Goal: Information Seeking & Learning: Learn about a topic

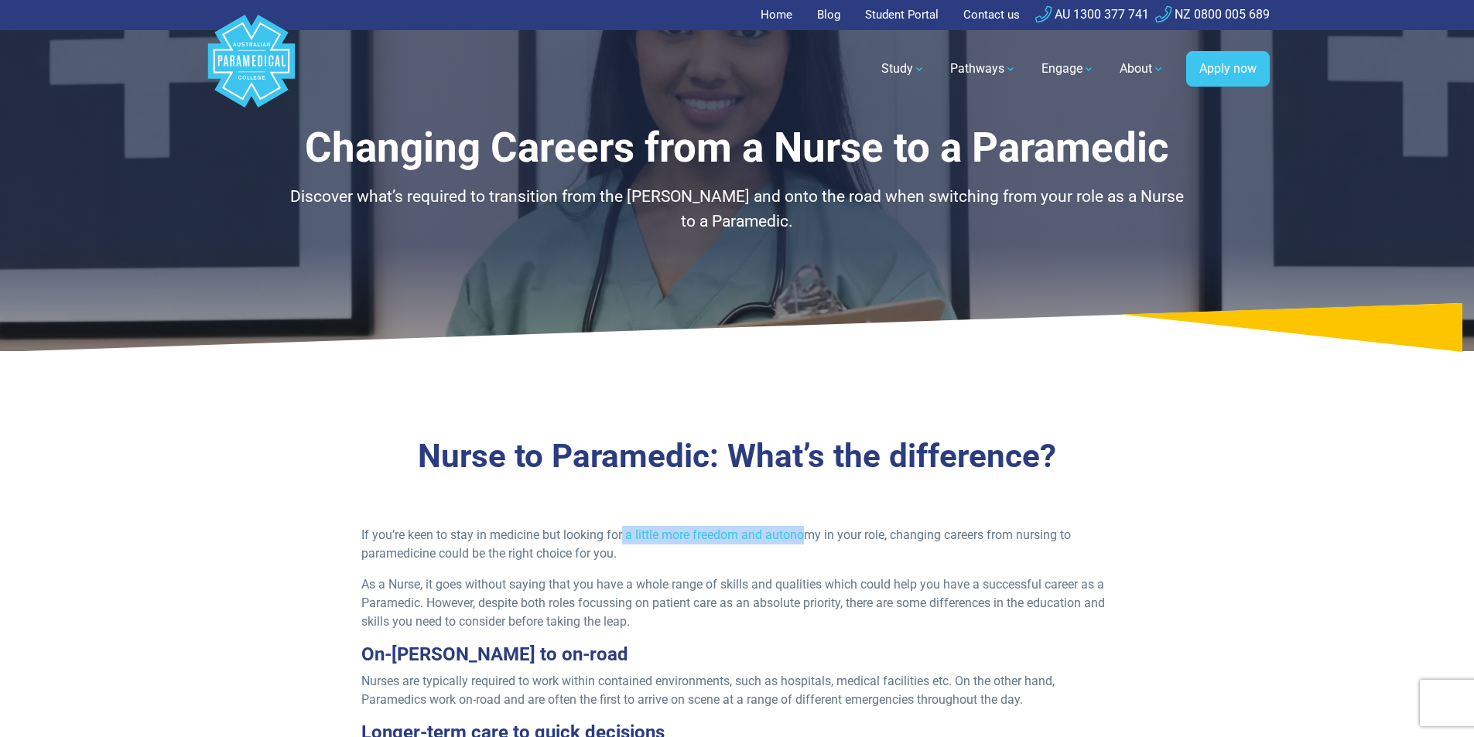
drag, startPoint x: 666, startPoint y: 532, endPoint x: 814, endPoint y: 539, distance: 148.7
click at [814, 539] on span "If you’re keen to stay in medicine but looking for a little more freedom and au…" at bounding box center [716, 544] width 710 height 33
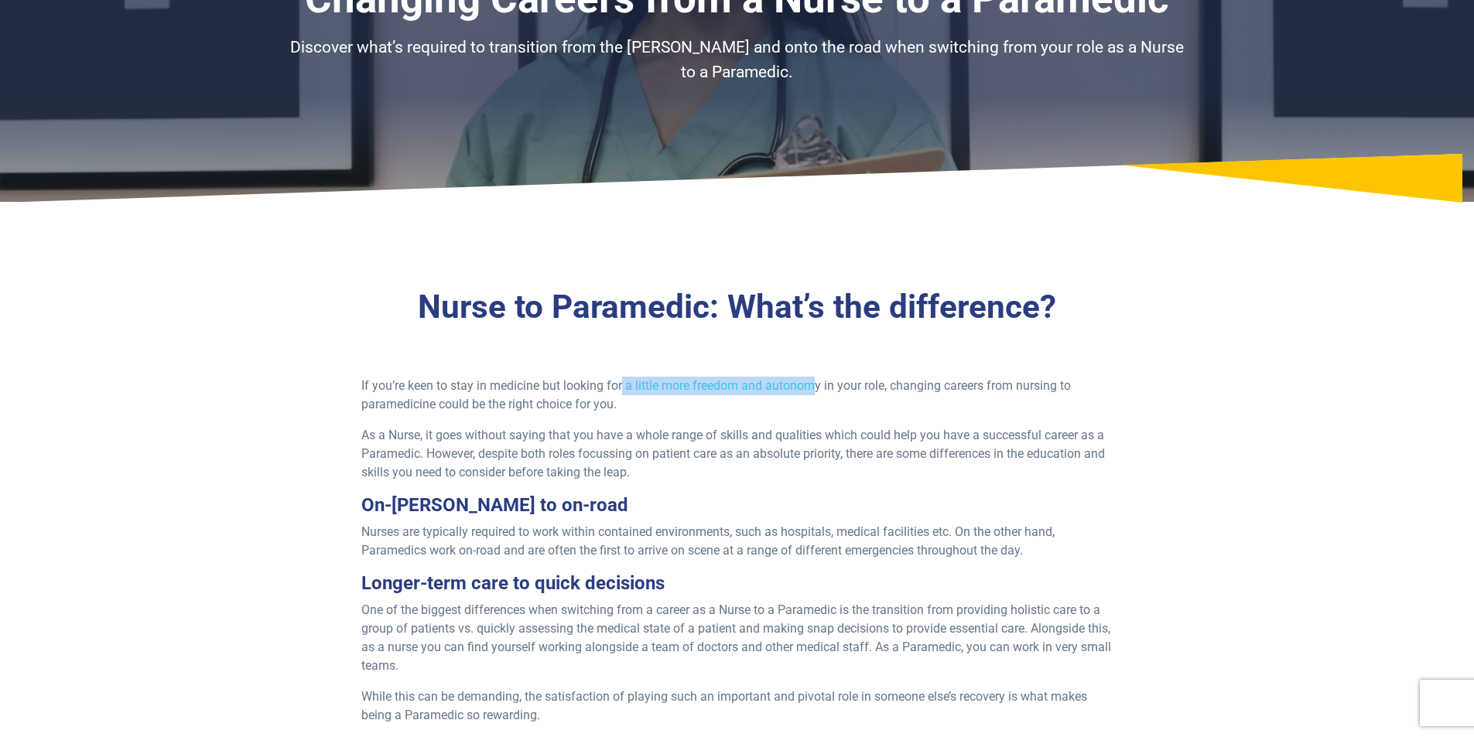
scroll to position [155, 0]
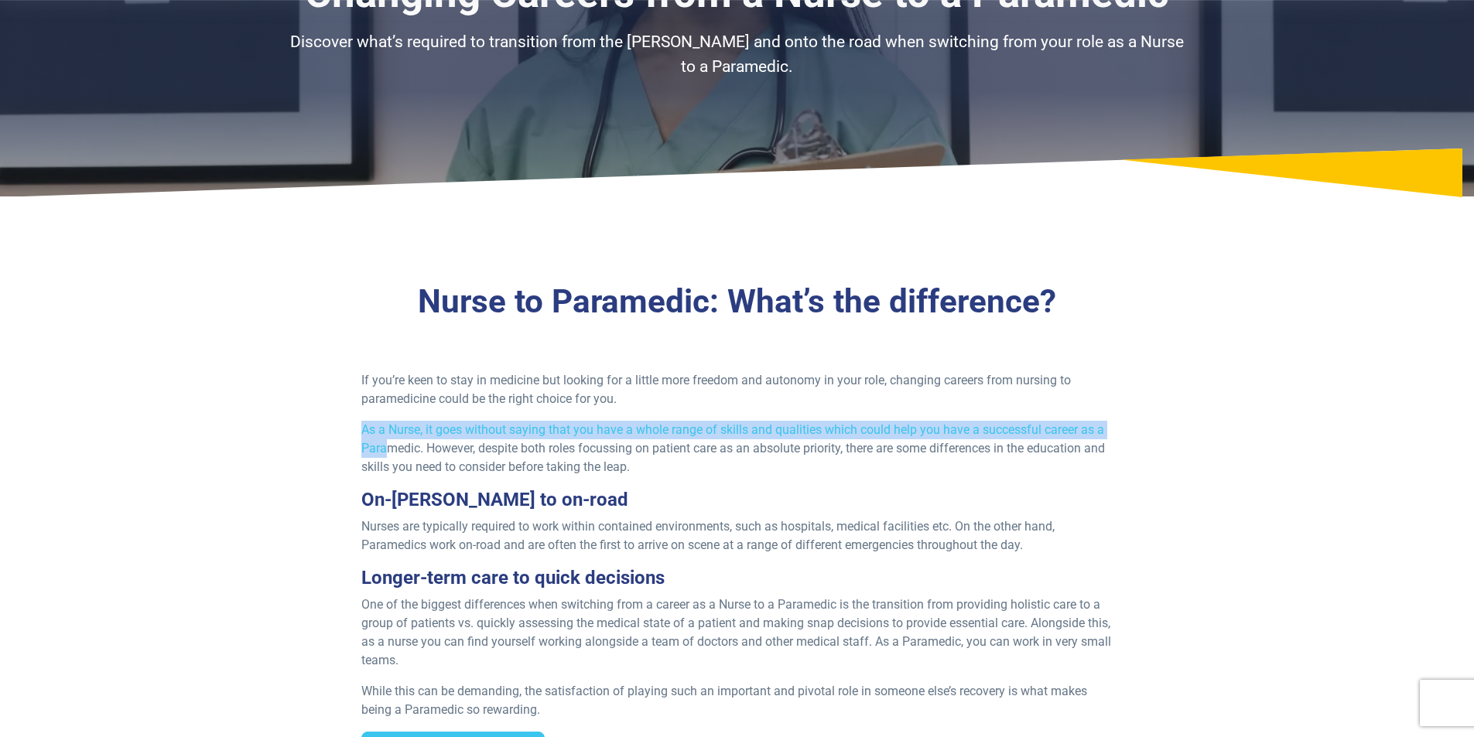
drag, startPoint x: 357, startPoint y: 434, endPoint x: 426, endPoint y: 446, distance: 69.8
click at [392, 450] on div "If you’re keen to stay in medicine but looking for a little more freedom and au…" at bounding box center [737, 575] width 770 height 408
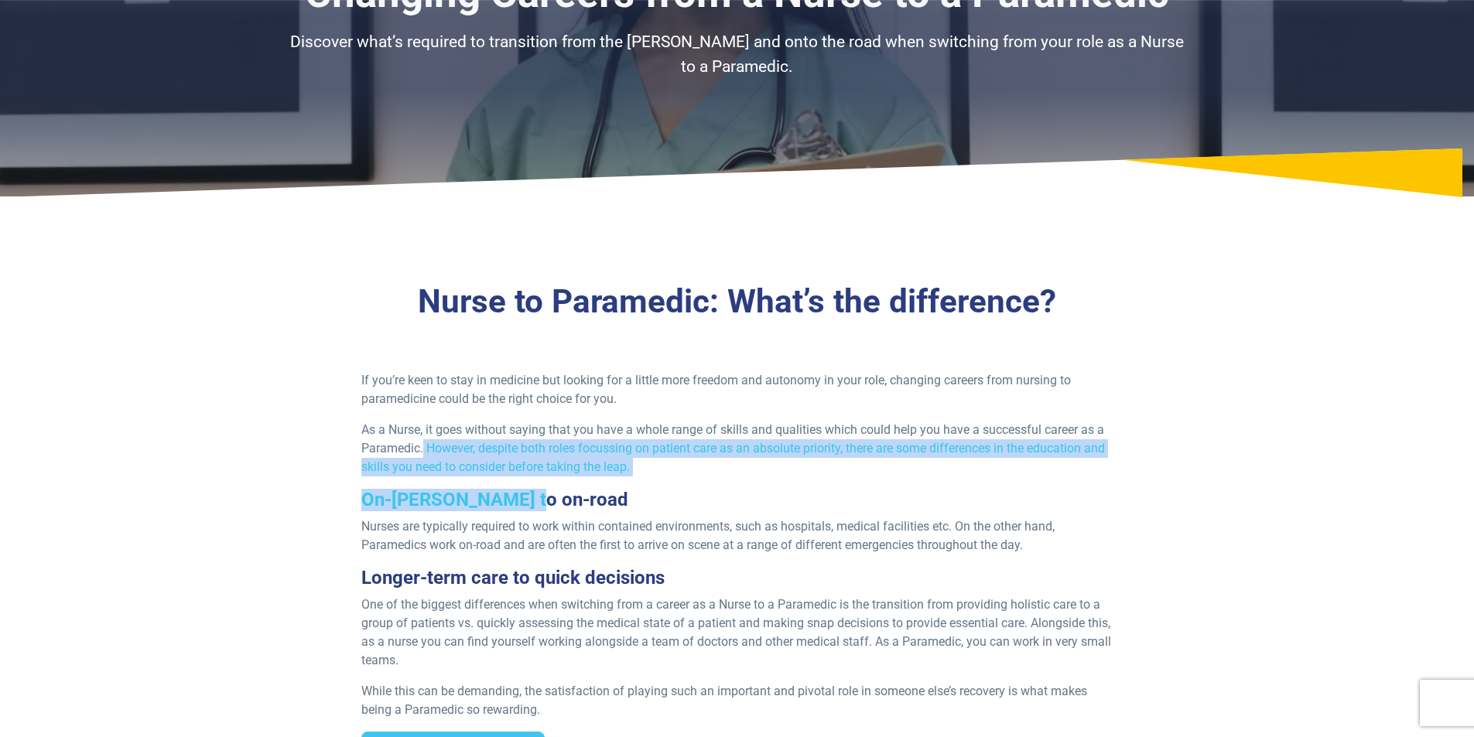
drag, startPoint x: 424, startPoint y: 448, endPoint x: 656, endPoint y: 484, distance: 234.9
click at [656, 484] on div "If you’re keen to stay in medicine but looking for a little more freedom and au…" at bounding box center [737, 575] width 770 height 408
drag, startPoint x: 657, startPoint y: 484, endPoint x: 636, endPoint y: 475, distance: 22.6
click at [658, 484] on div "If you’re keen to stay in medicine but looking for a little more freedom and au…" at bounding box center [737, 575] width 770 height 408
click at [617, 487] on div "If you’re keen to stay in medicine but looking for a little more freedom and au…" at bounding box center [737, 575] width 770 height 408
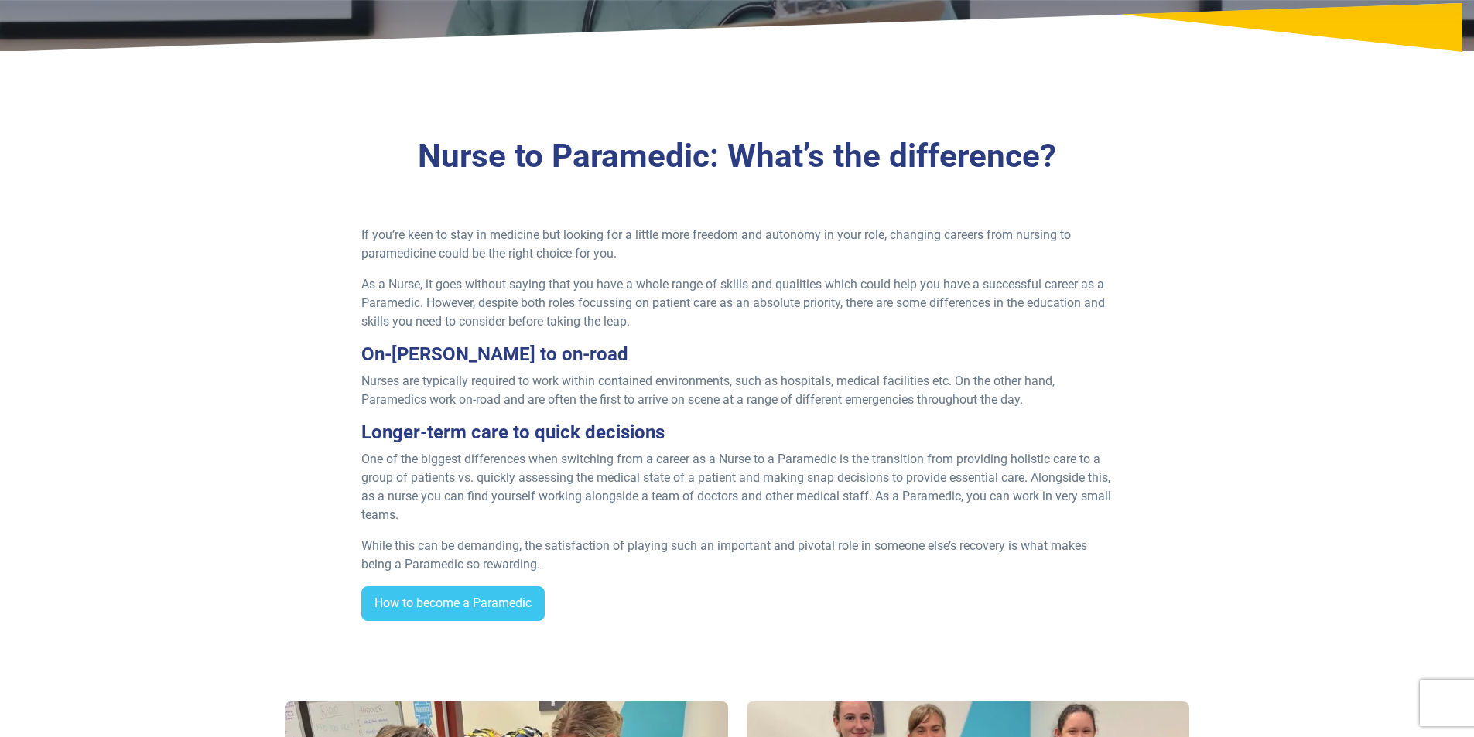
scroll to position [310, 0]
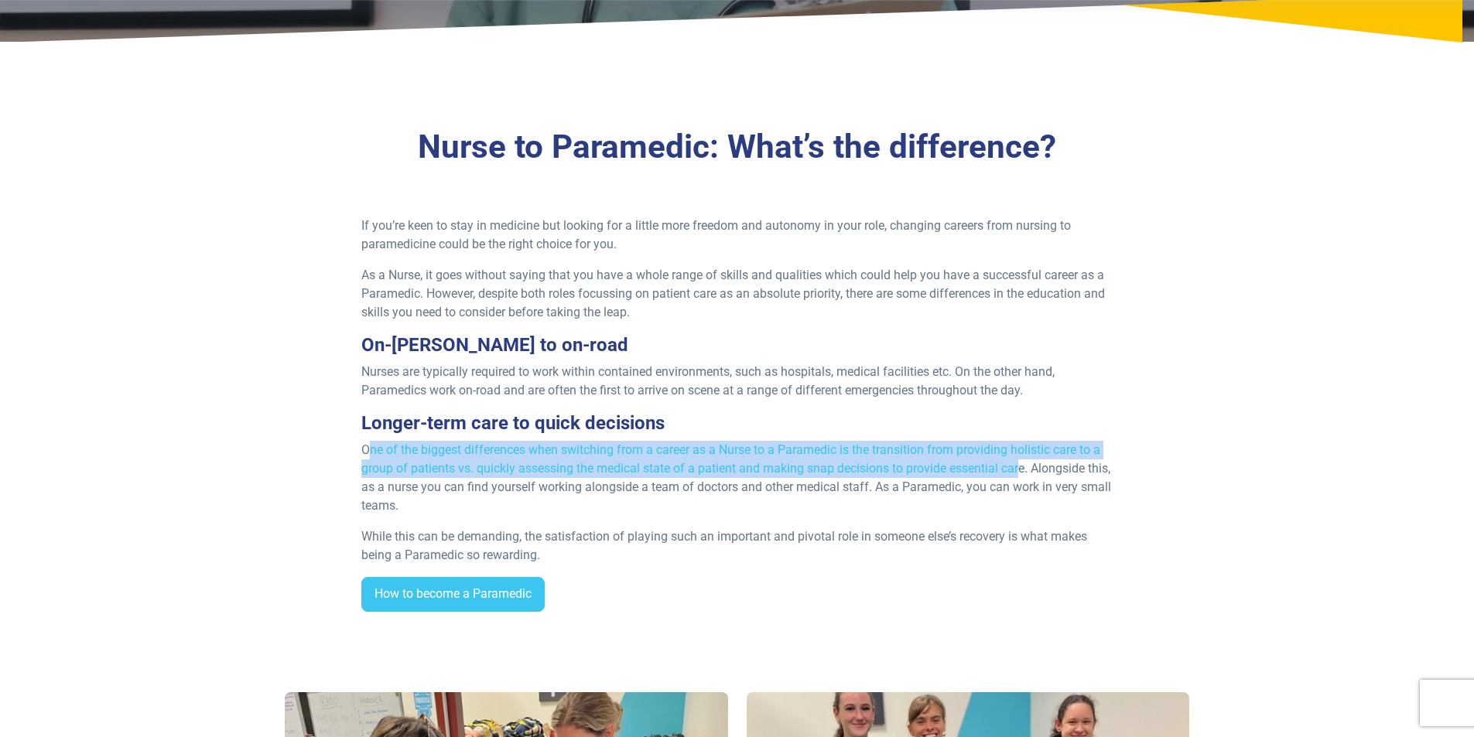
drag, startPoint x: 367, startPoint y: 456, endPoint x: 830, endPoint y: 486, distance: 463.8
click at [1027, 473] on p "One of the biggest differences when switching from a career as a Nurse to a Par…" at bounding box center [736, 478] width 751 height 74
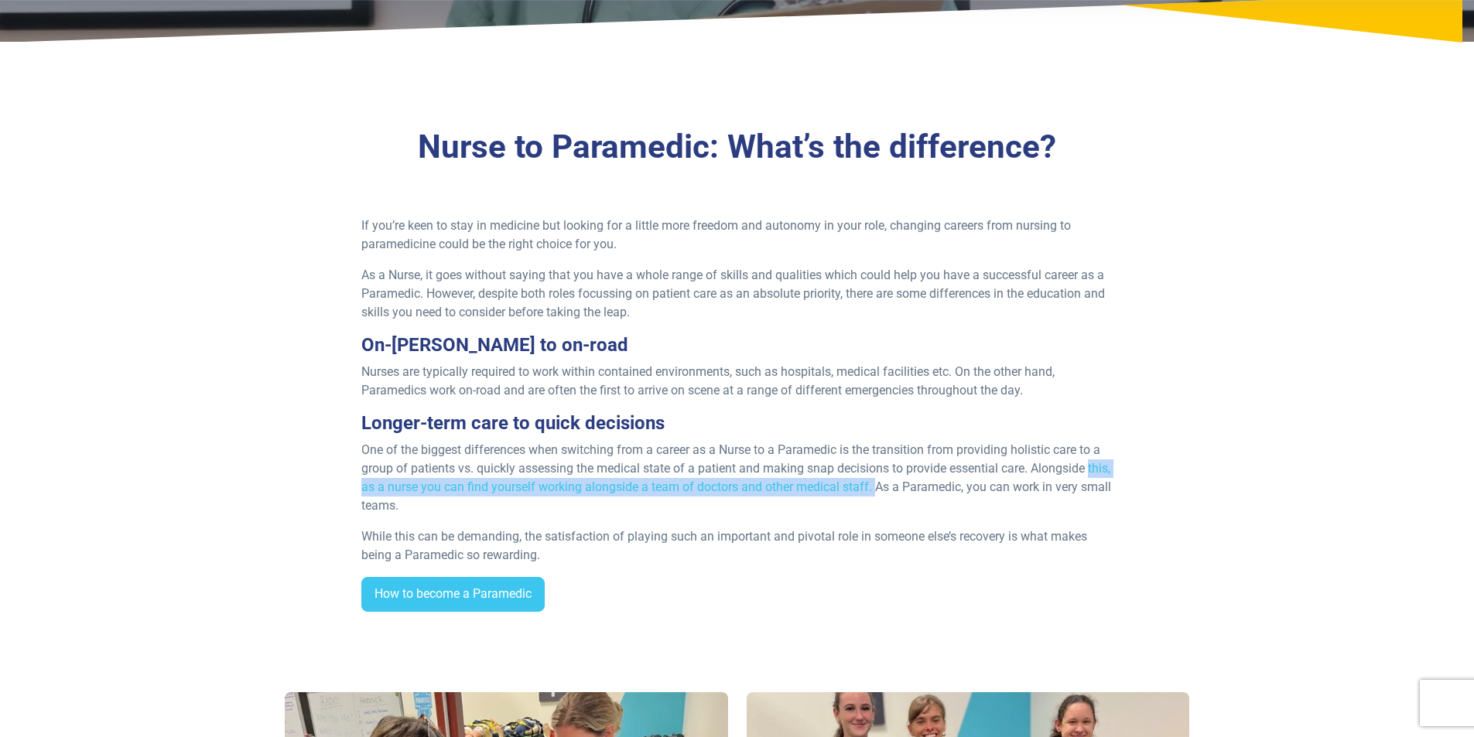
drag, startPoint x: 363, startPoint y: 489, endPoint x: 911, endPoint y: 489, distance: 547.9
click at [906, 489] on div "If you’re keen to stay in medicine but looking for a little more freedom and au…" at bounding box center [737, 421] width 770 height 408
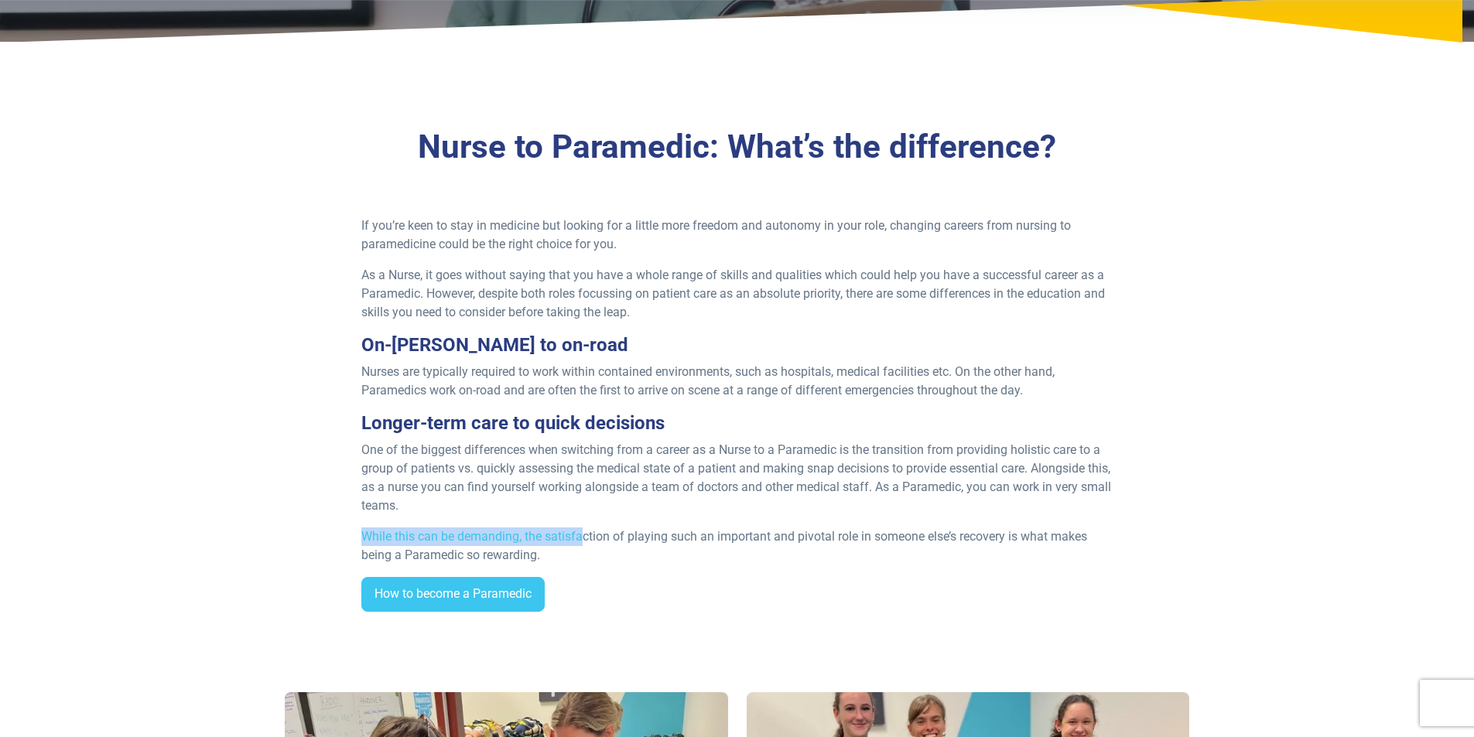
drag, startPoint x: 352, startPoint y: 539, endPoint x: 584, endPoint y: 540, distance: 232.2
click at [584, 540] on div "If you’re keen to stay in medicine but looking for a little more freedom and au…" at bounding box center [737, 421] width 770 height 408
click at [676, 583] on div "How to become a Paramedic" at bounding box center [736, 601] width 751 height 48
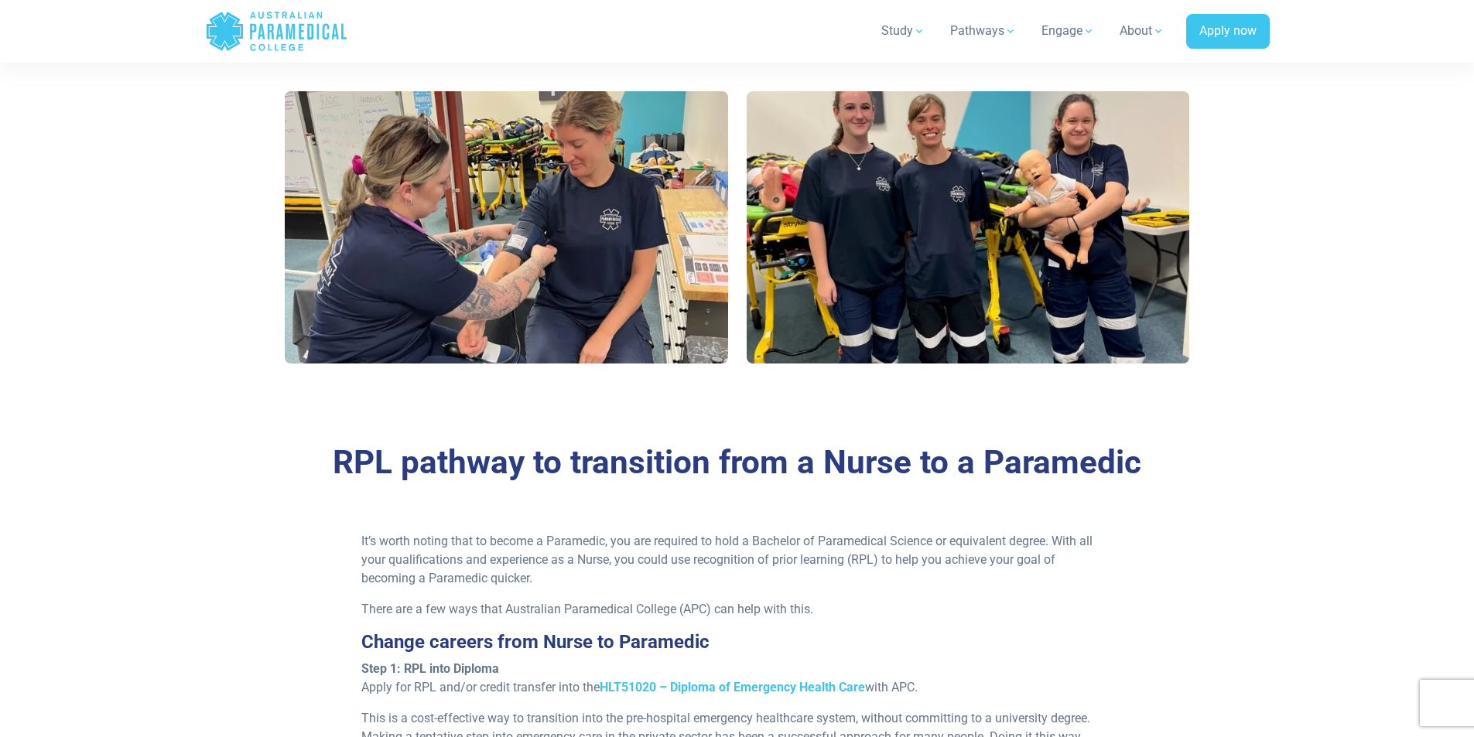
scroll to position [1083, 0]
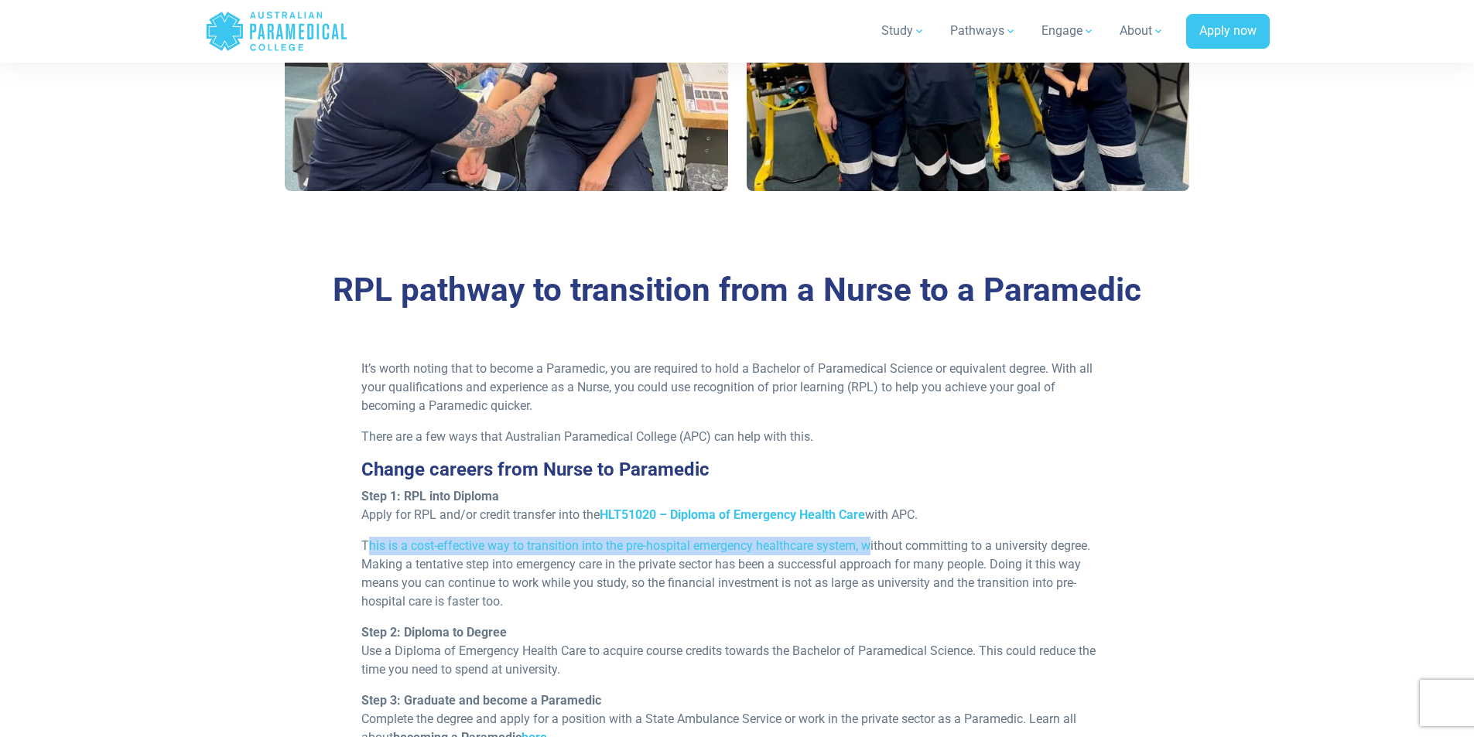
drag, startPoint x: 369, startPoint y: 552, endPoint x: 873, endPoint y: 550, distance: 503.8
click at [873, 550] on p "This is a cost-effective way to transition into the pre-hospital emergency heal…" at bounding box center [736, 574] width 751 height 74
click at [871, 550] on p "This is a cost-effective way to transition into the pre-hospital emergency heal…" at bounding box center [736, 574] width 751 height 74
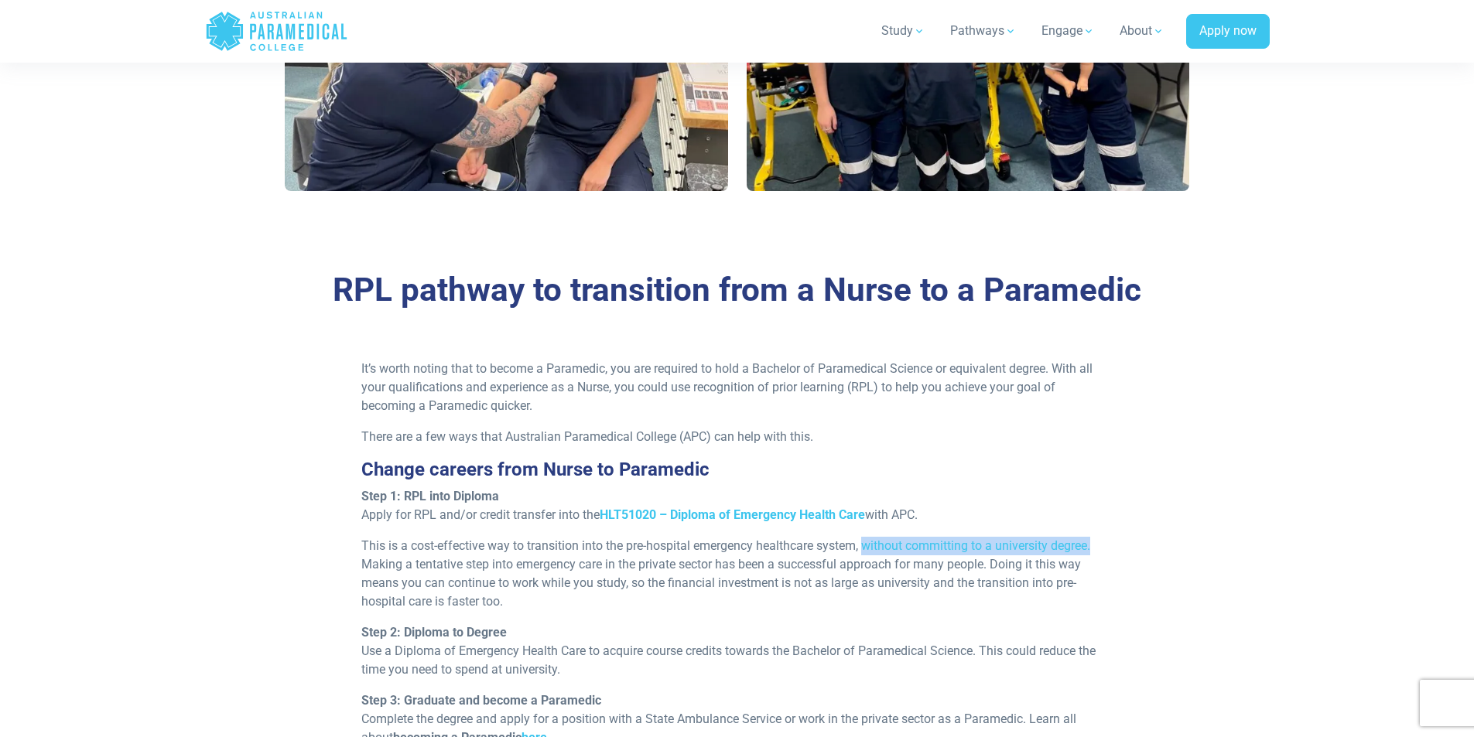
drag, startPoint x: 868, startPoint y: 548, endPoint x: 1126, endPoint y: 542, distance: 257.8
click at [1124, 542] on div "It’s worth noting that to become a Paramedic, you are required to hold a Bachel…" at bounding box center [737, 681] width 924 height 643
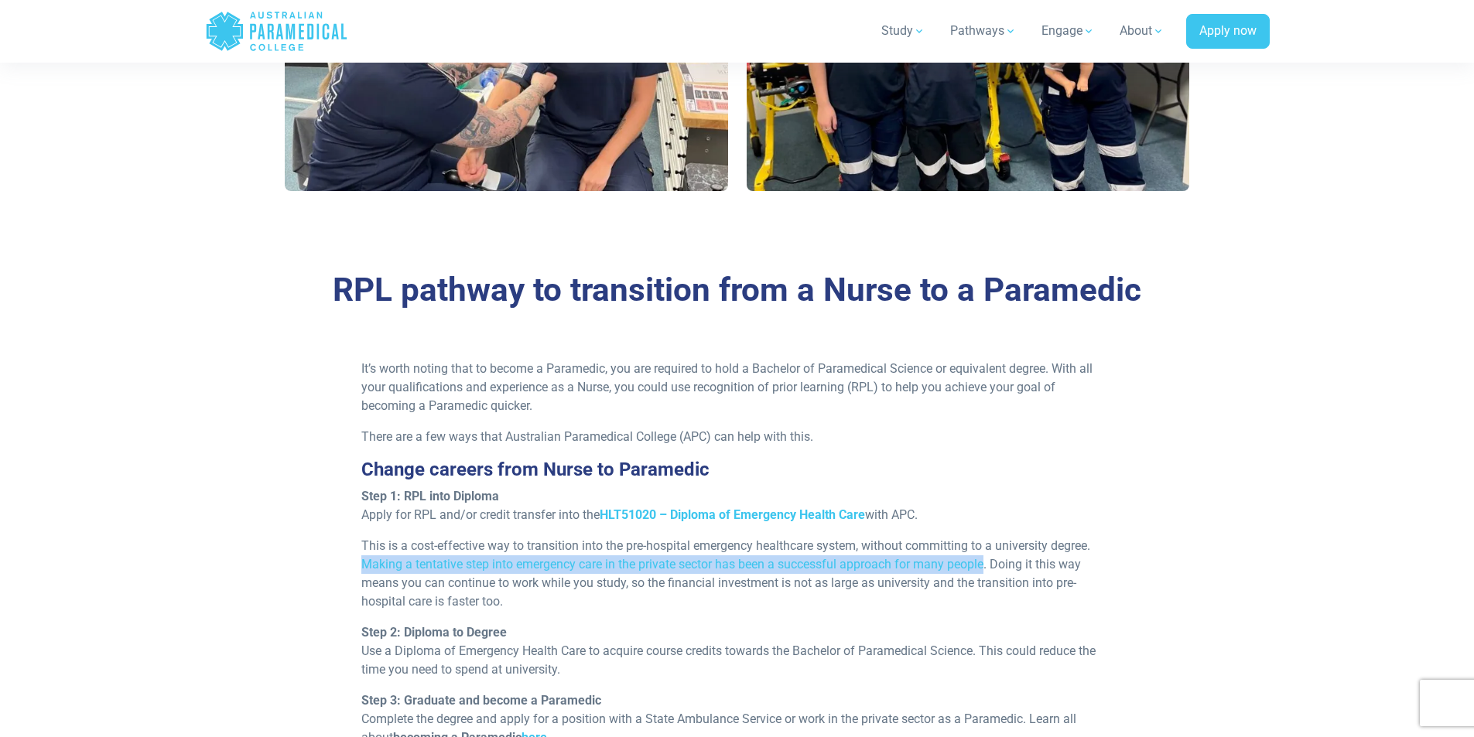
drag, startPoint x: 361, startPoint y: 561, endPoint x: 1000, endPoint y: 567, distance: 638.5
click at [991, 568] on p "This is a cost-effective way to transition into the pre-hospital emergency heal…" at bounding box center [736, 574] width 751 height 74
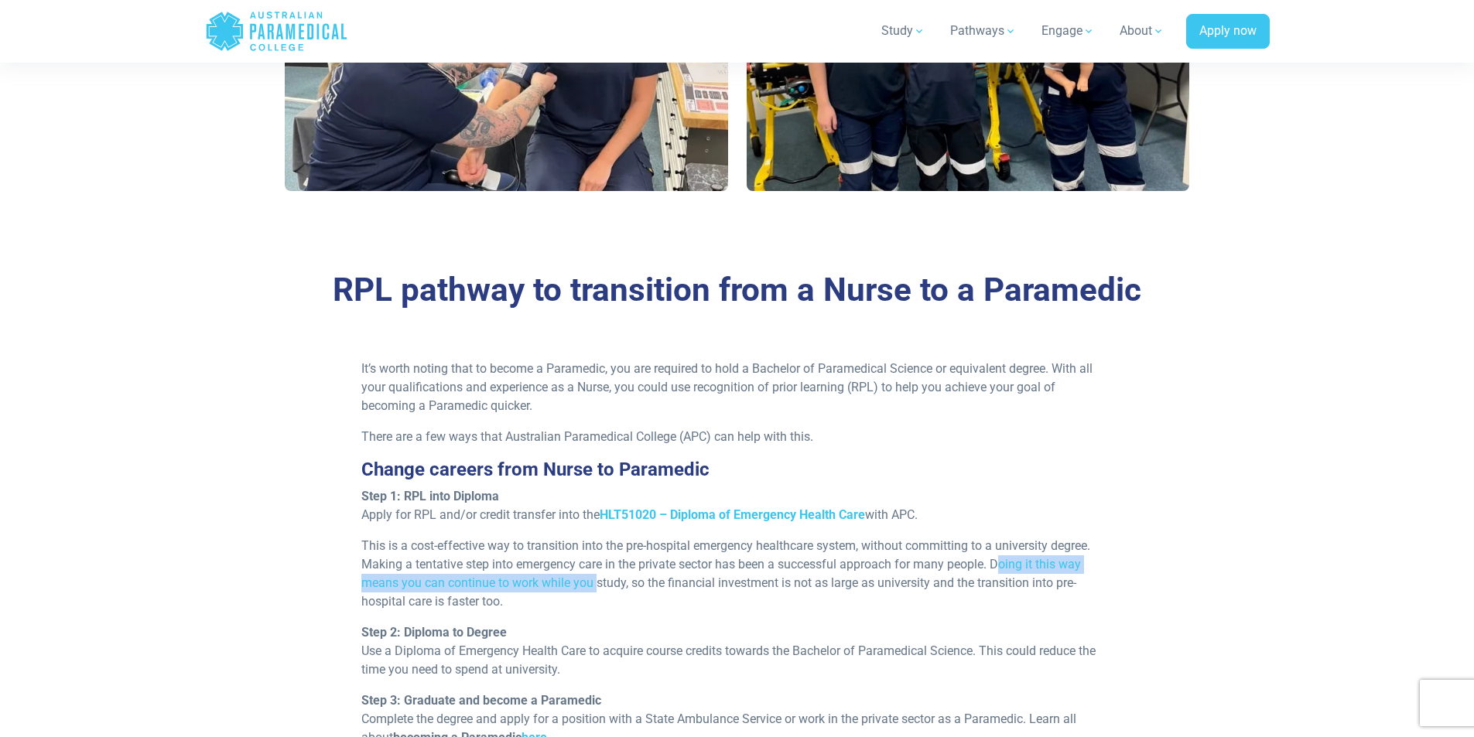
drag, startPoint x: 1000, startPoint y: 567, endPoint x: 602, endPoint y: 580, distance: 398.0
click at [600, 580] on p "This is a cost-effective way to transition into the pre-hospital emergency heal…" at bounding box center [736, 574] width 751 height 74
click at [568, 575] on p "This is a cost-effective way to transition into the pre-hospital emergency heal…" at bounding box center [736, 574] width 751 height 74
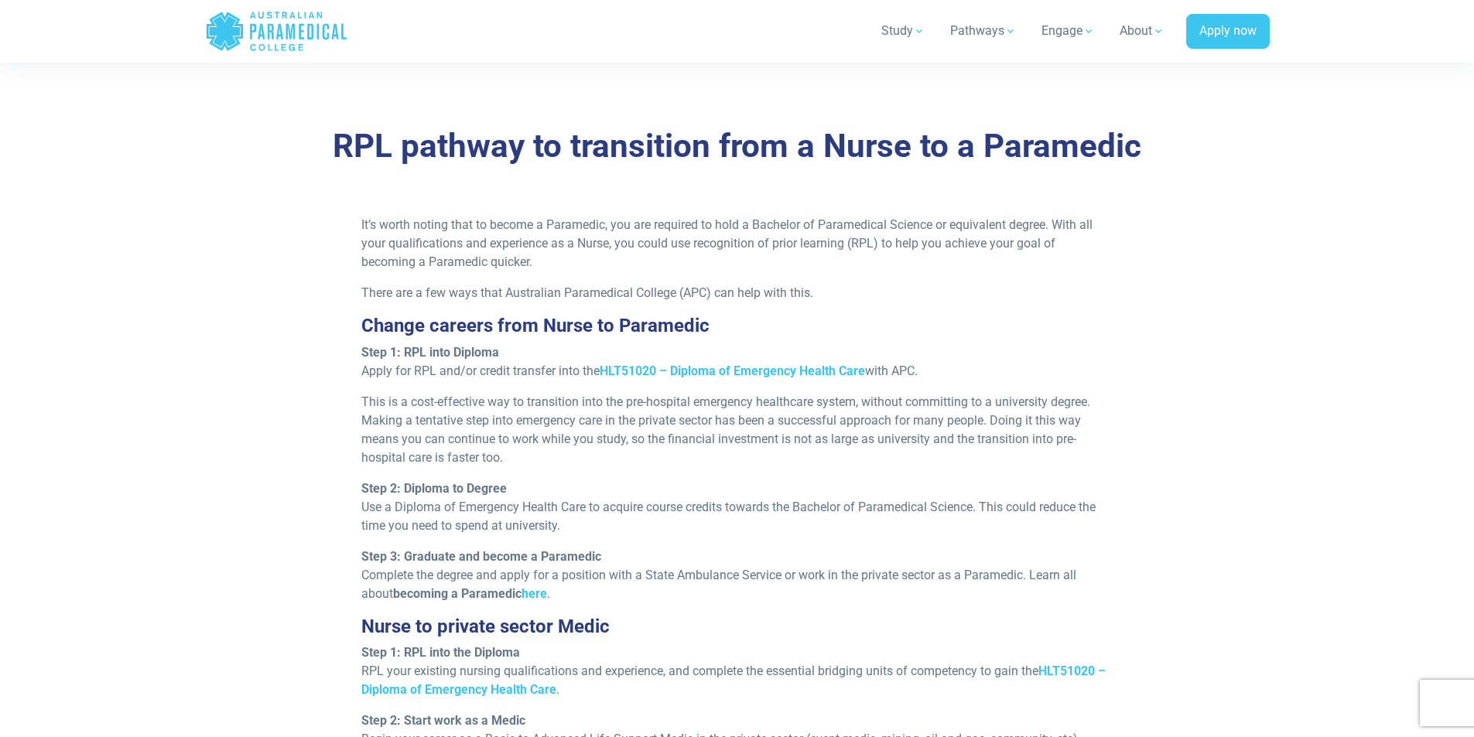
scroll to position [1238, 0]
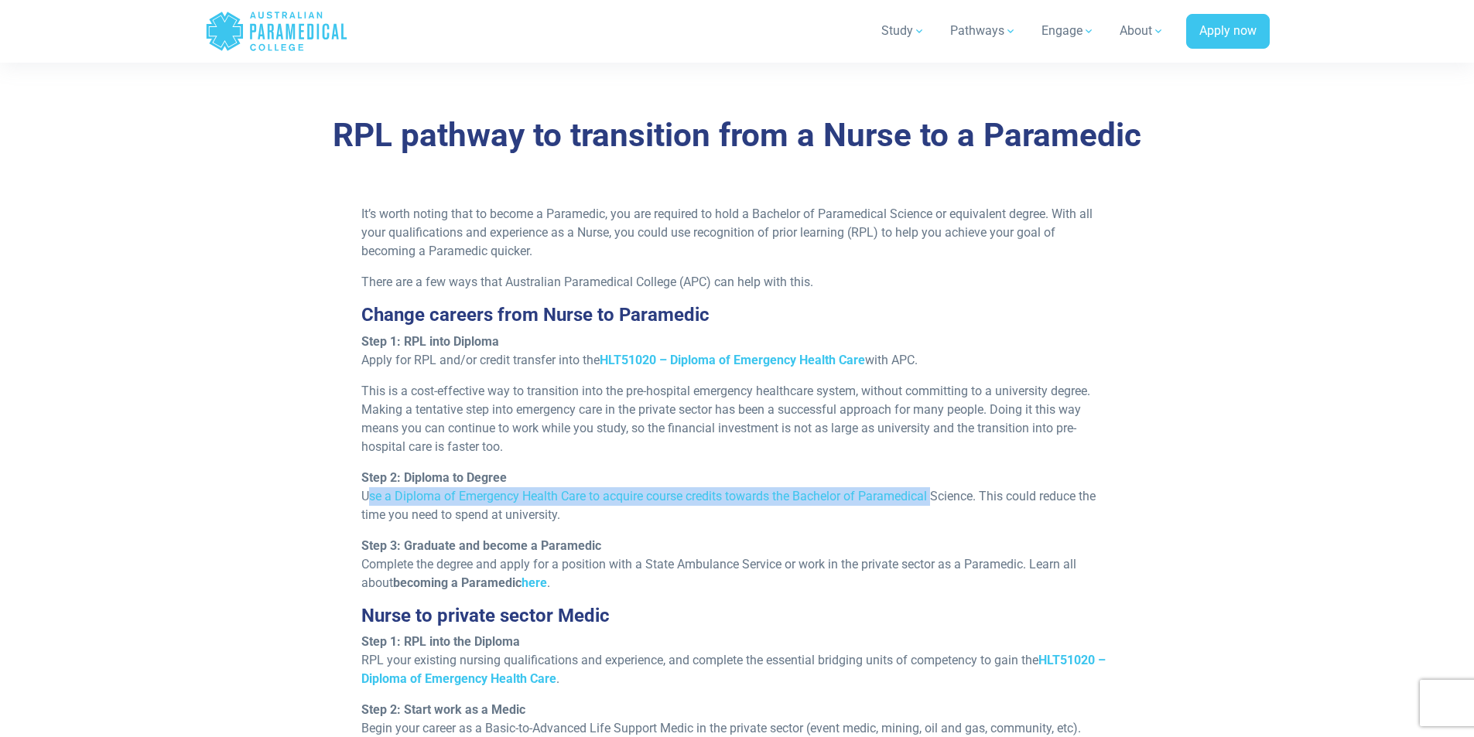
drag, startPoint x: 358, startPoint y: 495, endPoint x: 932, endPoint y: 501, distance: 574.2
click at [932, 501] on div "It’s worth noting that to become a Paramedic, you are required to hold a Bachel…" at bounding box center [737, 526] width 770 height 643
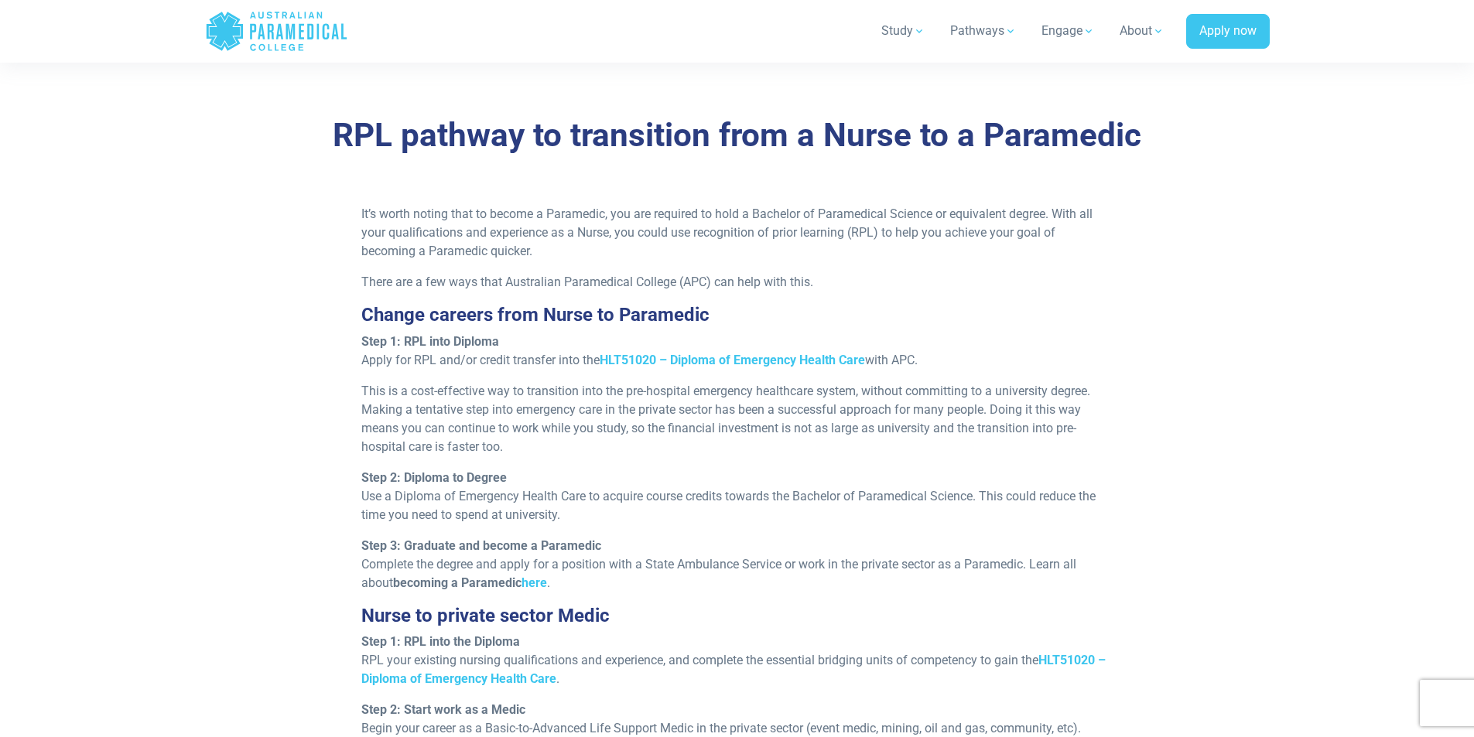
drag, startPoint x: 913, startPoint y: 515, endPoint x: 783, endPoint y: 531, distance: 131.0
click at [902, 517] on p "Step 2: Diploma to Degree Use a Diploma of Emergency Health Care to acquire cou…" at bounding box center [736, 497] width 751 height 56
drag, startPoint x: 360, startPoint y: 562, endPoint x: 598, endPoint y: 566, distance: 238.4
click at [598, 566] on div "It’s worth noting that to become a Paramedic, you are required to hold a Bachel…" at bounding box center [737, 526] width 770 height 643
click at [618, 583] on p "Step 3: Graduate and become a Paramedic Complete the degree and apply for a pos…" at bounding box center [736, 565] width 751 height 56
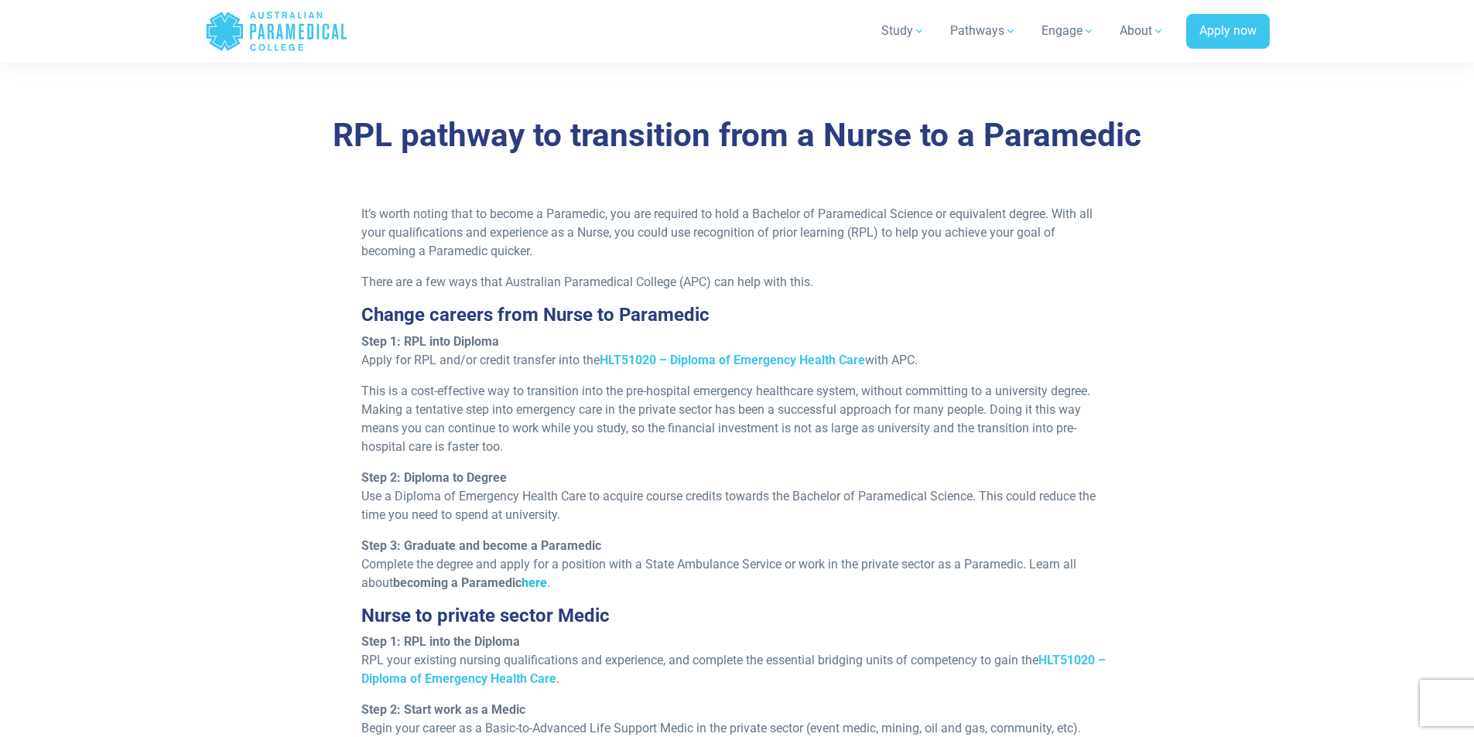
click at [539, 587] on link "here" at bounding box center [535, 583] width 26 height 15
click at [715, 361] on strong "HLT51020 – Diploma of Emergency Health Care" at bounding box center [732, 360] width 265 height 15
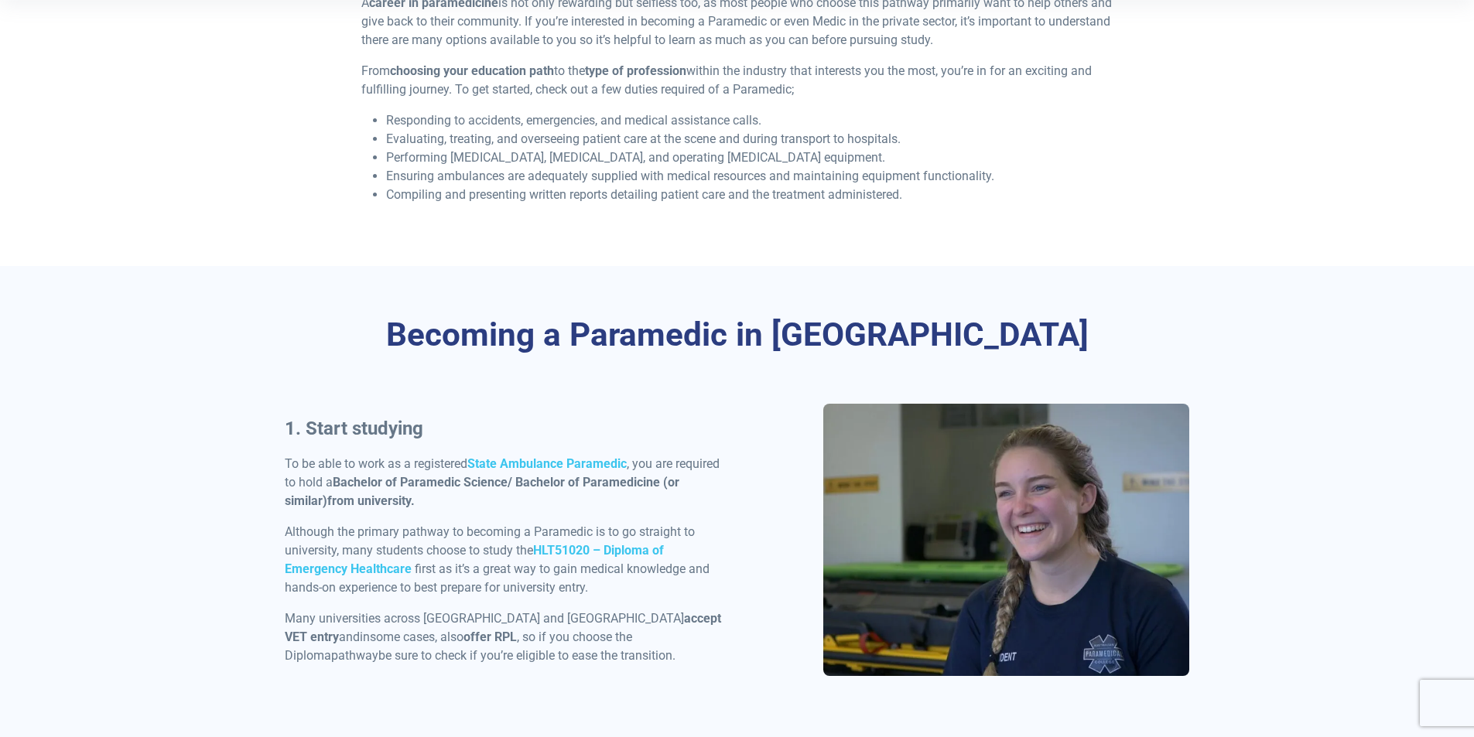
scroll to position [542, 0]
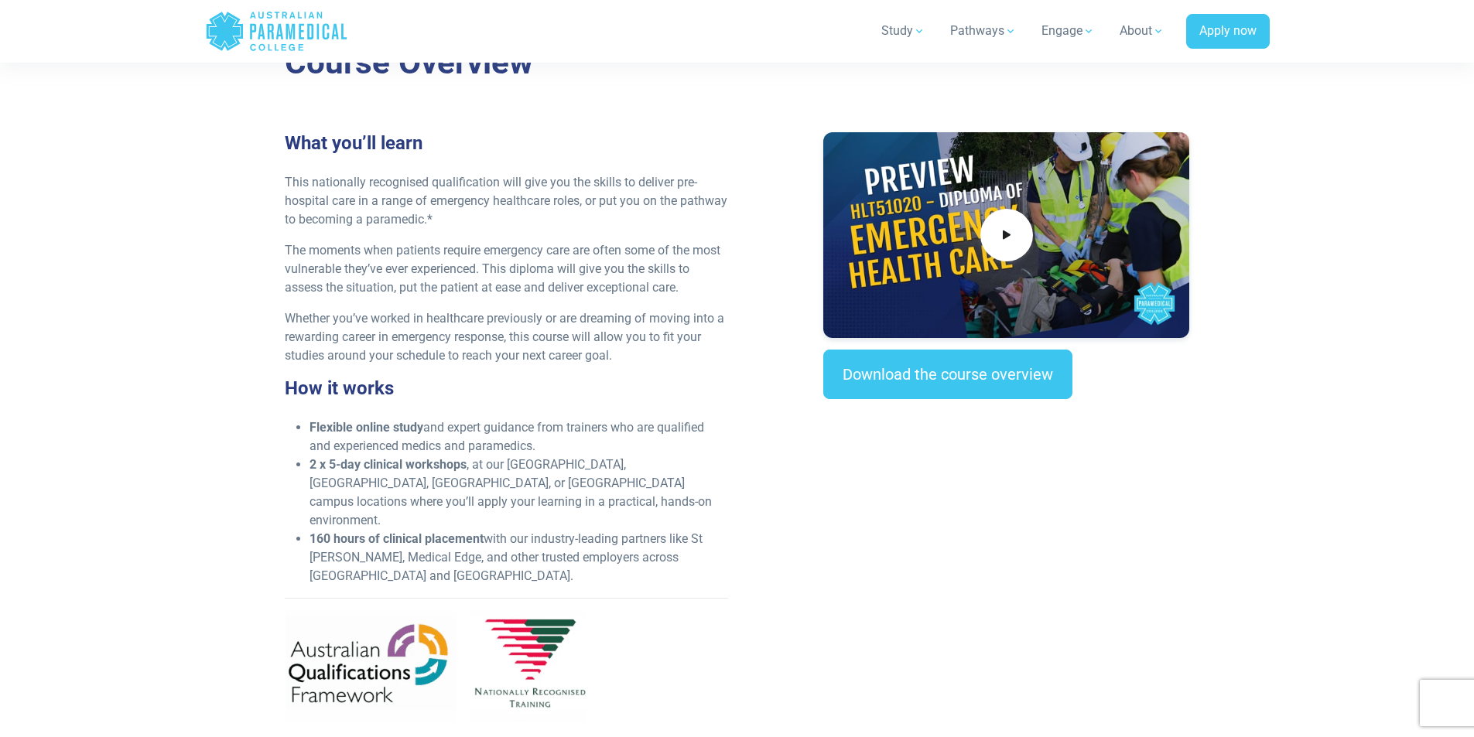
scroll to position [387, 0]
